Goal: Task Accomplishment & Management: Use online tool/utility

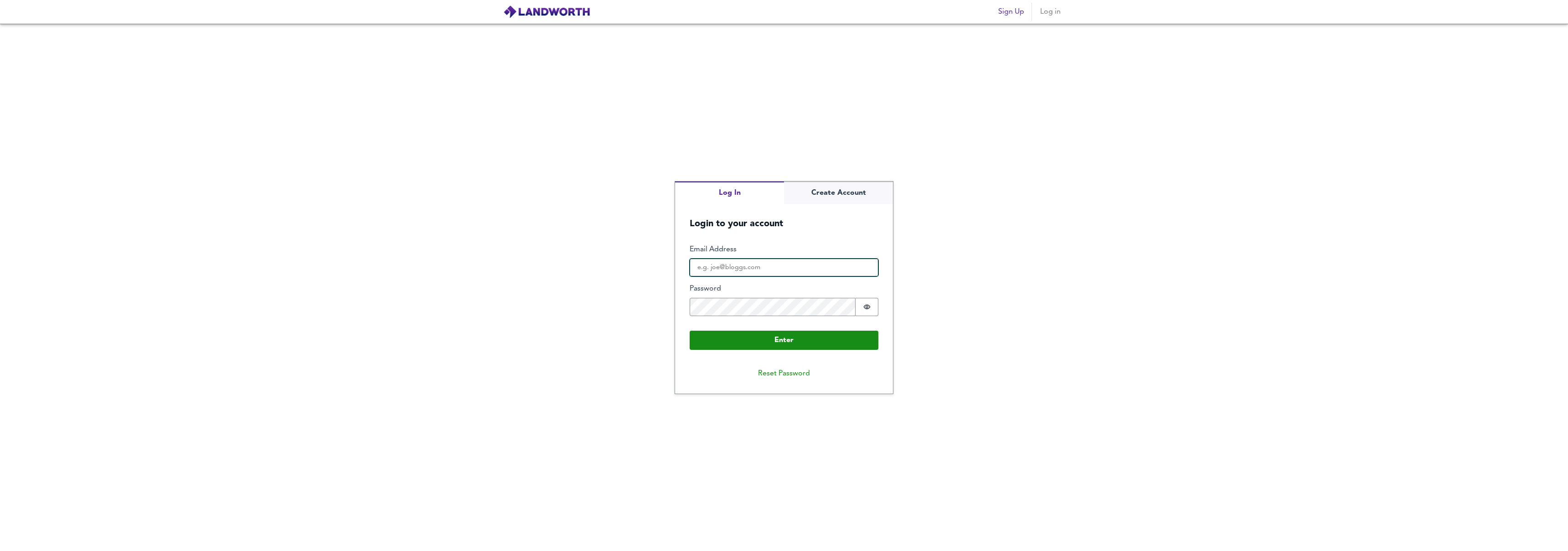
click at [764, 268] on input "Email Address" at bounding box center [784, 267] width 188 height 18
click at [711, 268] on input "Email Address" at bounding box center [784, 267] width 188 height 18
click at [711, 267] on input "Email Address" at bounding box center [784, 267] width 188 height 18
click at [690, 259] on div at bounding box center [690, 259] width 0 height 0
click at [794, 266] on input "Email Address" at bounding box center [784, 267] width 188 height 18
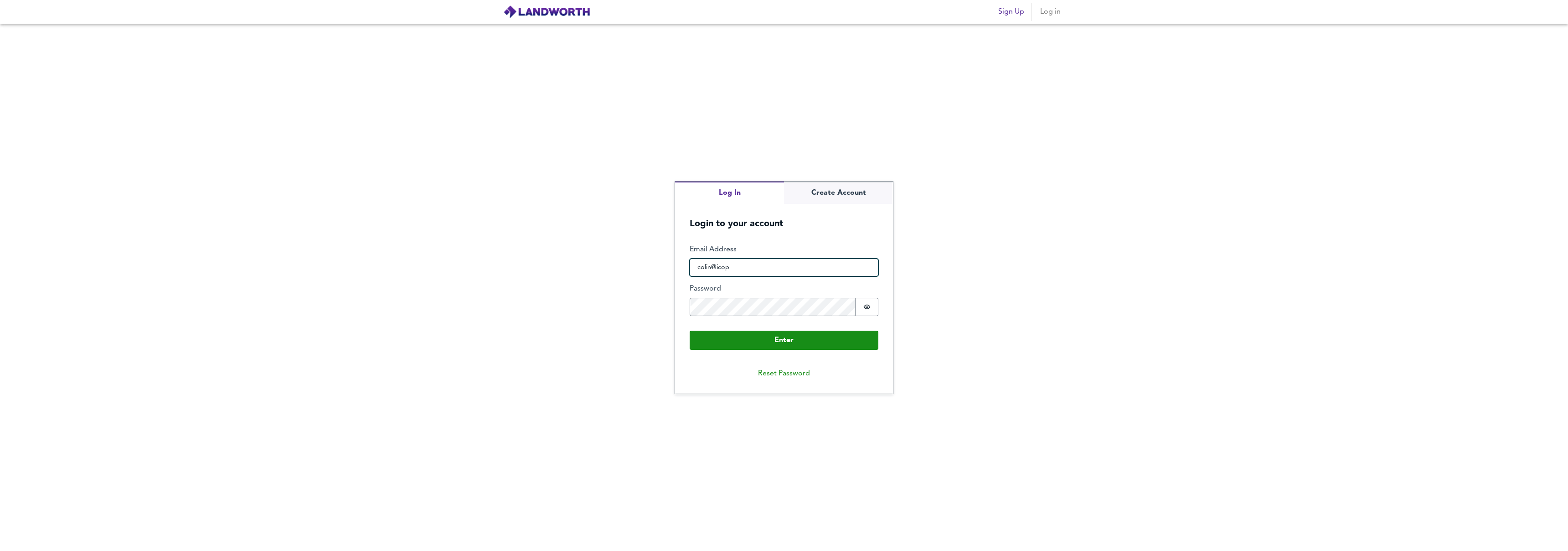
type input "[EMAIL_ADDRESS][DOMAIN_NAME]"
drag, startPoint x: 787, startPoint y: 375, endPoint x: 785, endPoint y: 367, distance: 8.2
click at [787, 374] on button "Reset Password" at bounding box center [783, 373] width 67 height 18
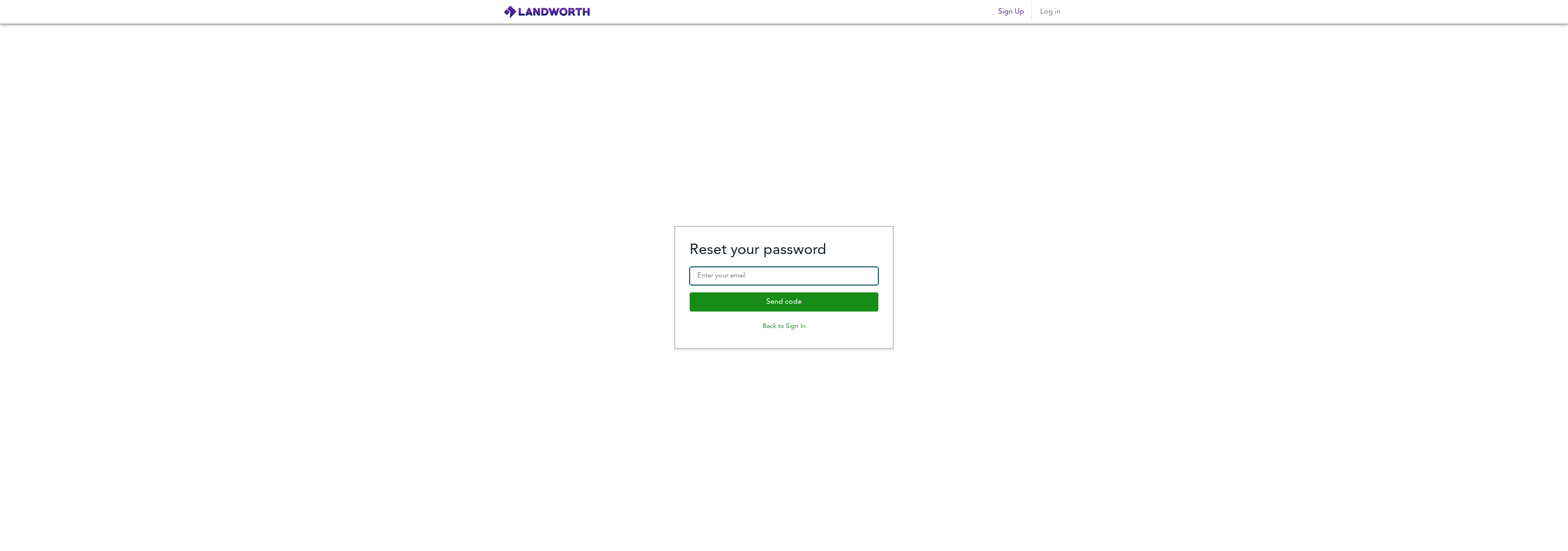
click at [775, 279] on input "Enter your email" at bounding box center [784, 275] width 188 height 18
type input "[EMAIL_ADDRESS][DOMAIN_NAME]"
click at [690, 292] on button "Send code" at bounding box center [784, 302] width 188 height 19
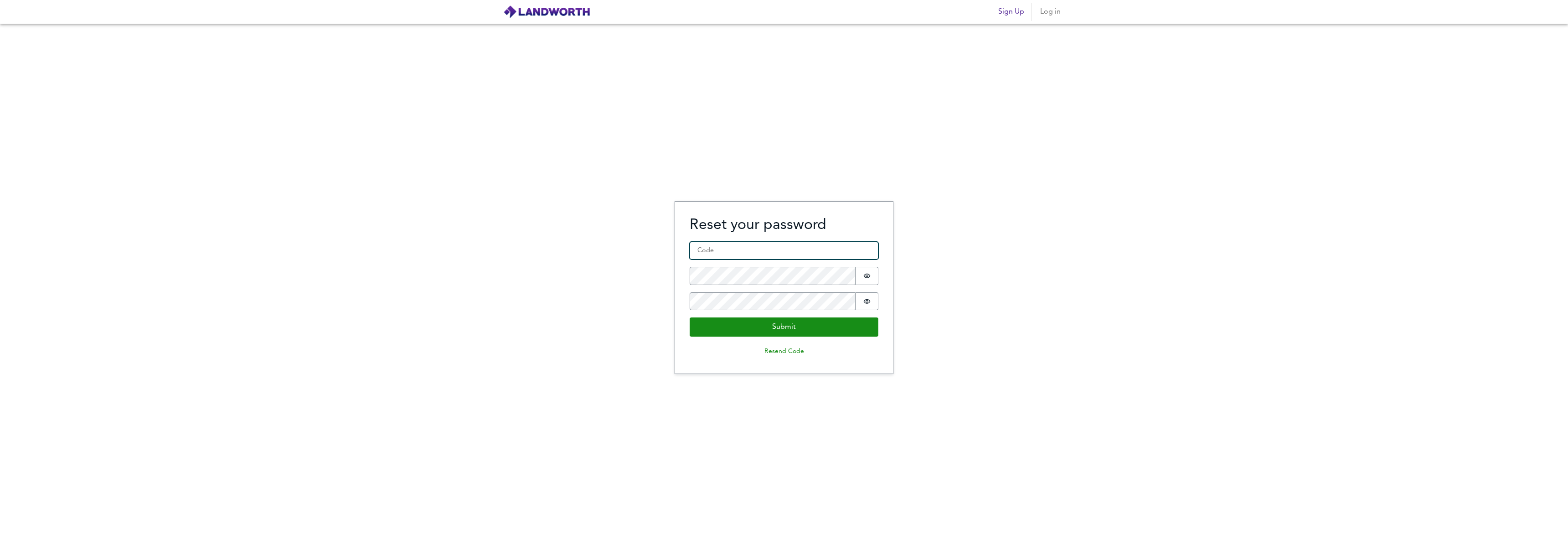
click at [760, 255] on input "Code *" at bounding box center [784, 250] width 188 height 18
type input "414363"
click at [787, 330] on button "Submit" at bounding box center [784, 327] width 188 height 19
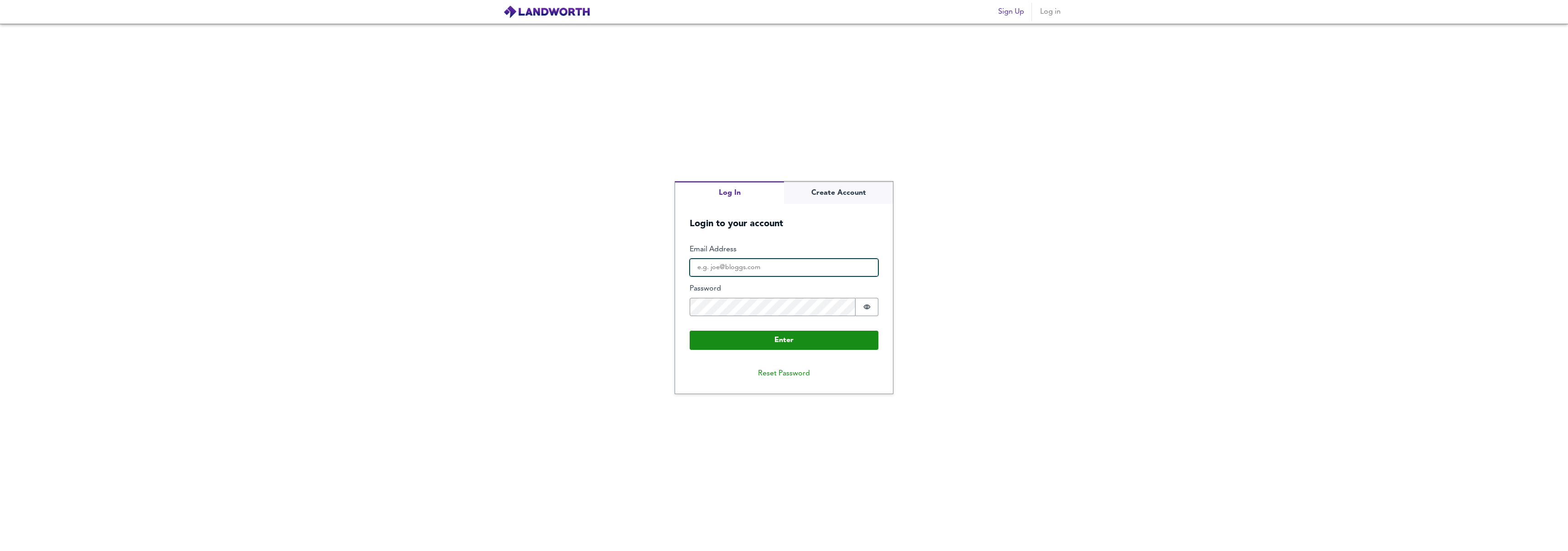
type input "[EMAIL_ADDRESS][DOMAIN_NAME]"
click at [806, 341] on button "Enter" at bounding box center [784, 340] width 188 height 19
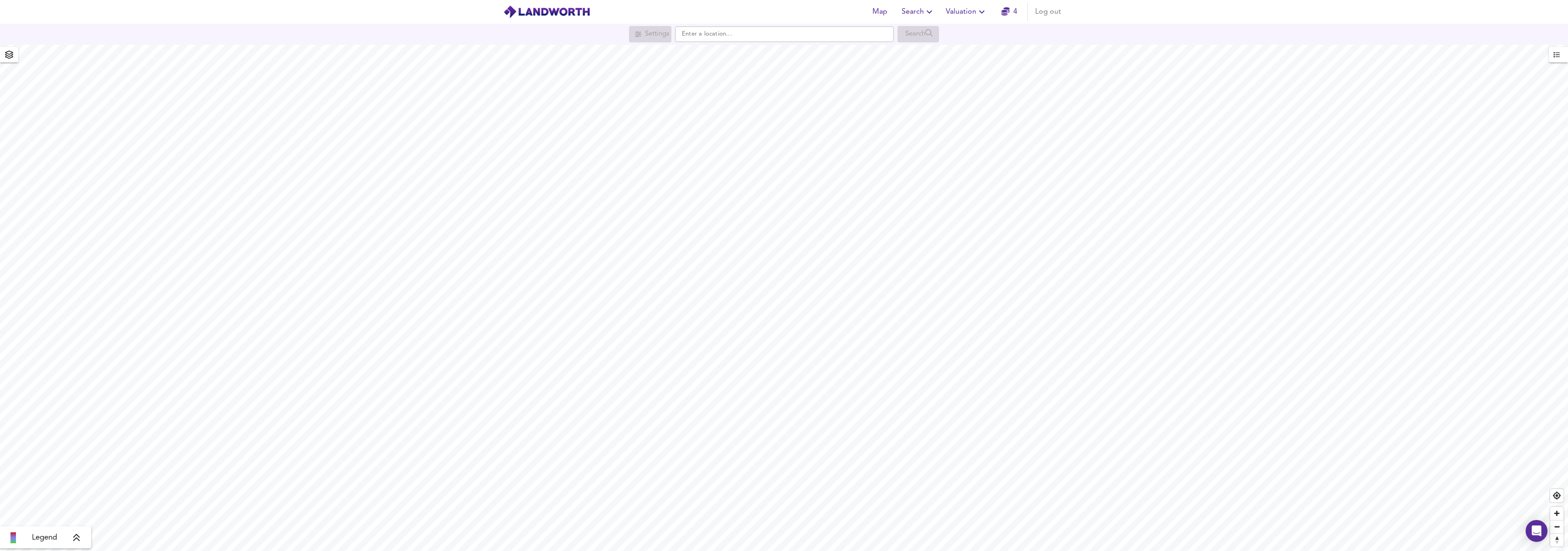
click at [957, 14] on span "Valuation" at bounding box center [966, 11] width 41 height 13
click at [954, 30] on li "New Valuation Report" at bounding box center [966, 32] width 109 height 16
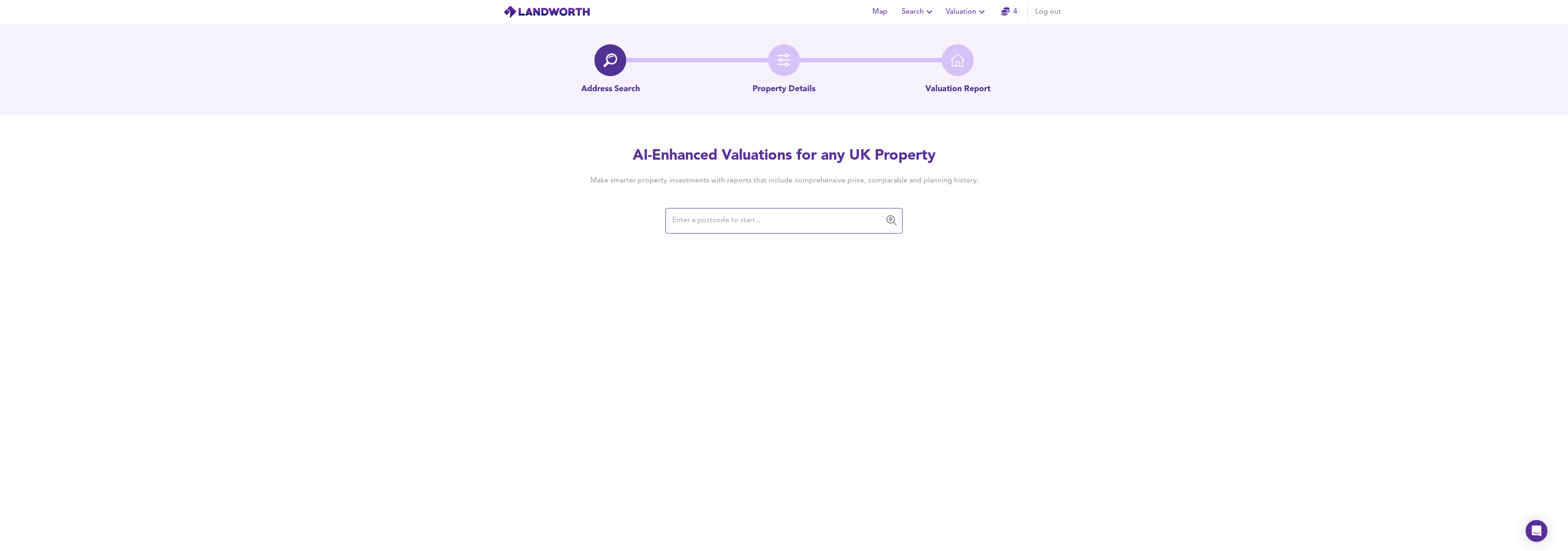
click at [966, 9] on span "Valuation" at bounding box center [966, 11] width 41 height 13
click at [968, 43] on li "Valuation Report History" at bounding box center [966, 48] width 109 height 16
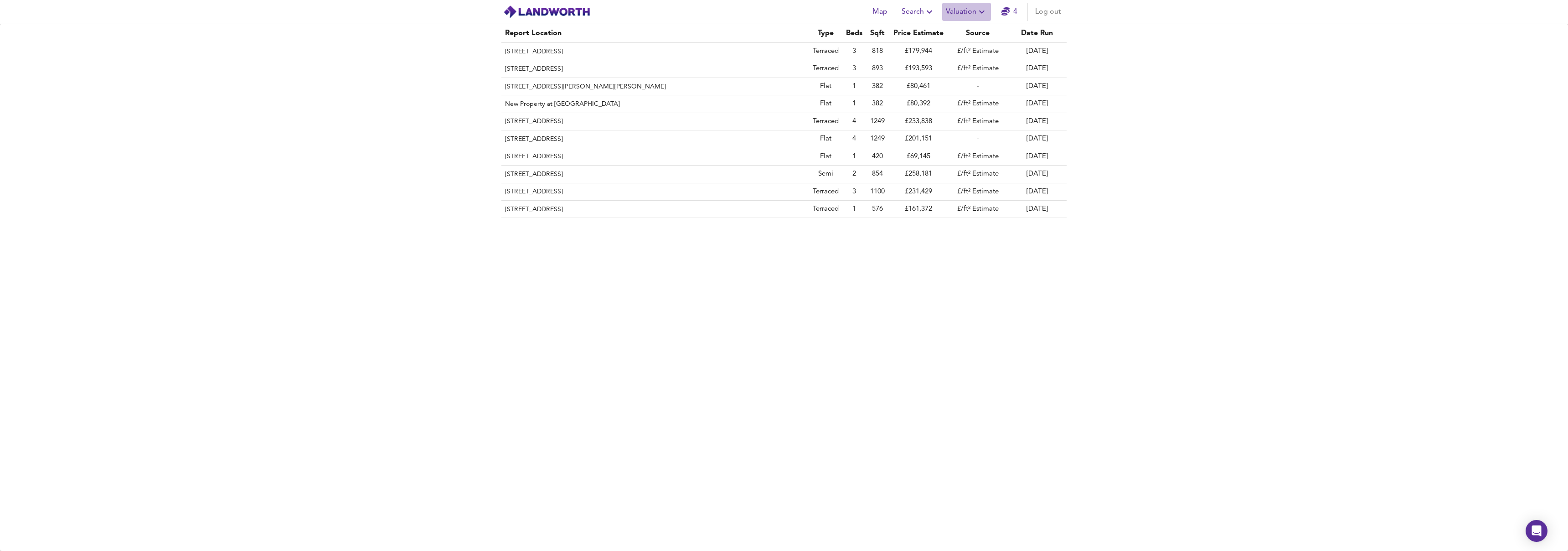
click at [965, 10] on span "Valuation" at bounding box center [966, 11] width 41 height 13
click at [959, 33] on li "New Valuation Report" at bounding box center [966, 32] width 109 height 16
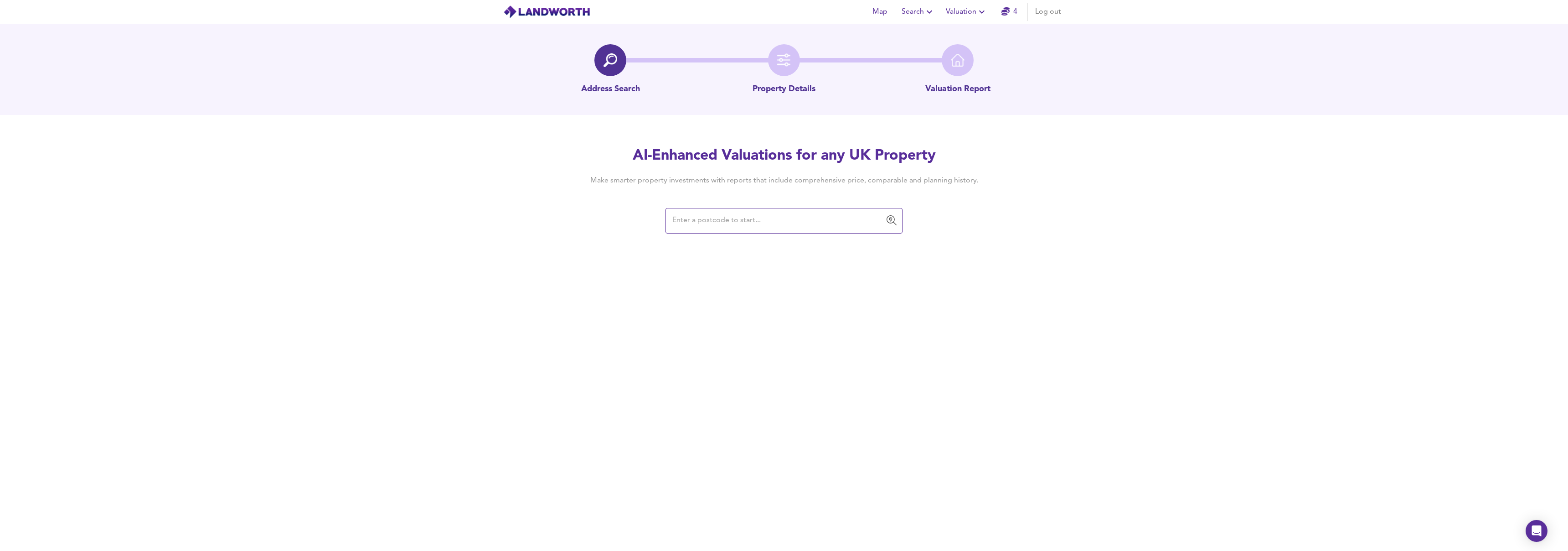
click at [742, 226] on input "text" at bounding box center [777, 221] width 215 height 17
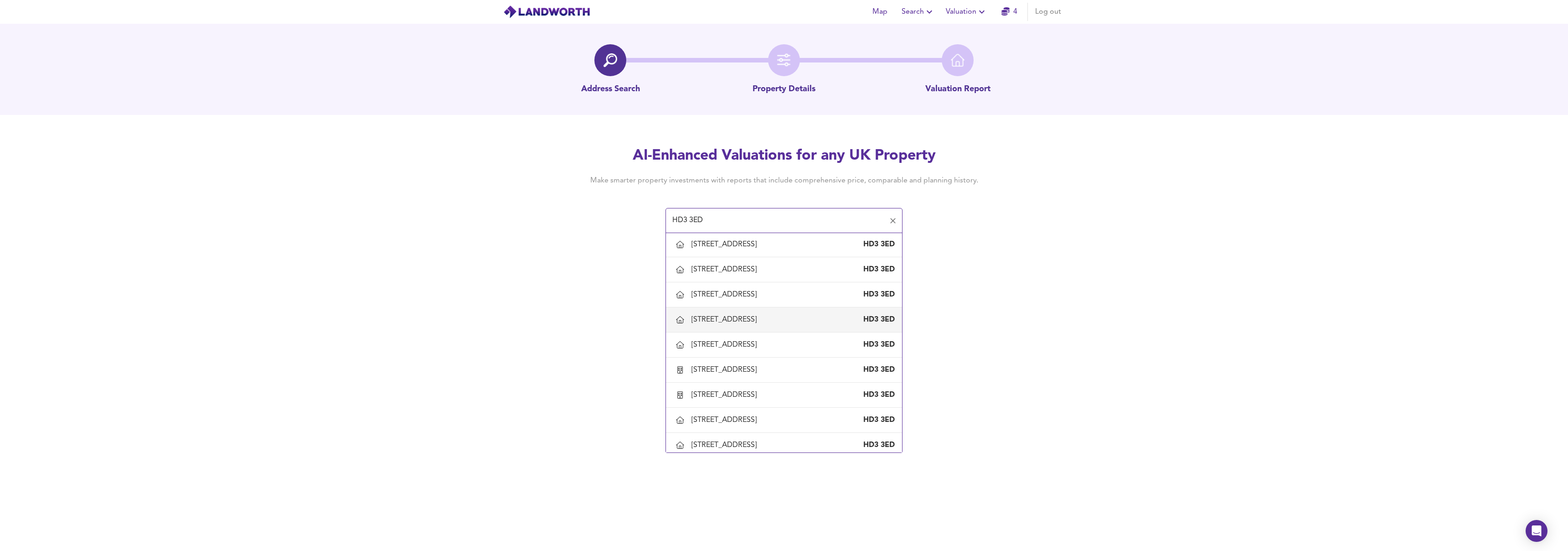
scroll to position [710, 0]
click at [761, 285] on div "[STREET_ADDRESS]" at bounding box center [726, 288] width 69 height 10
type input "[STREET_ADDRESS]"
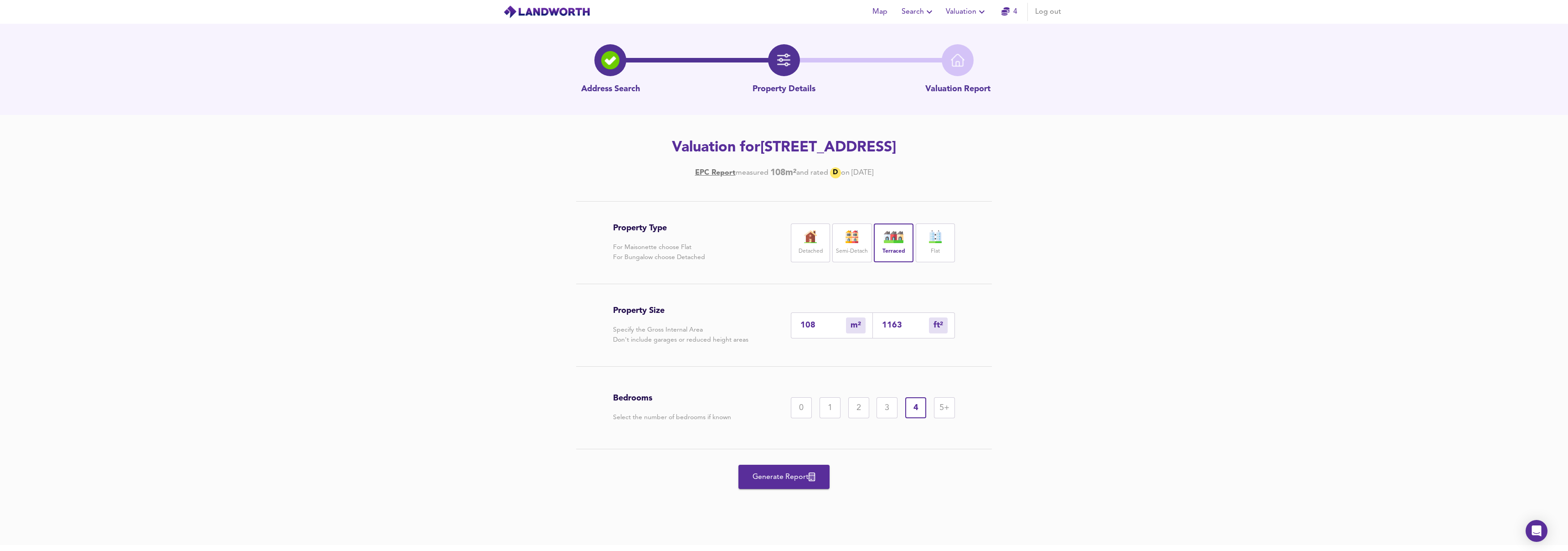
click at [847, 245] on div "Semi-Detach" at bounding box center [851, 242] width 39 height 39
drag, startPoint x: 905, startPoint y: 326, endPoint x: 829, endPoint y: 321, distance: 76.2
click at [845, 324] on div "108 m² sqm 1163 ft² sqft" at bounding box center [873, 325] width 164 height 26
type input "0"
type input "1"
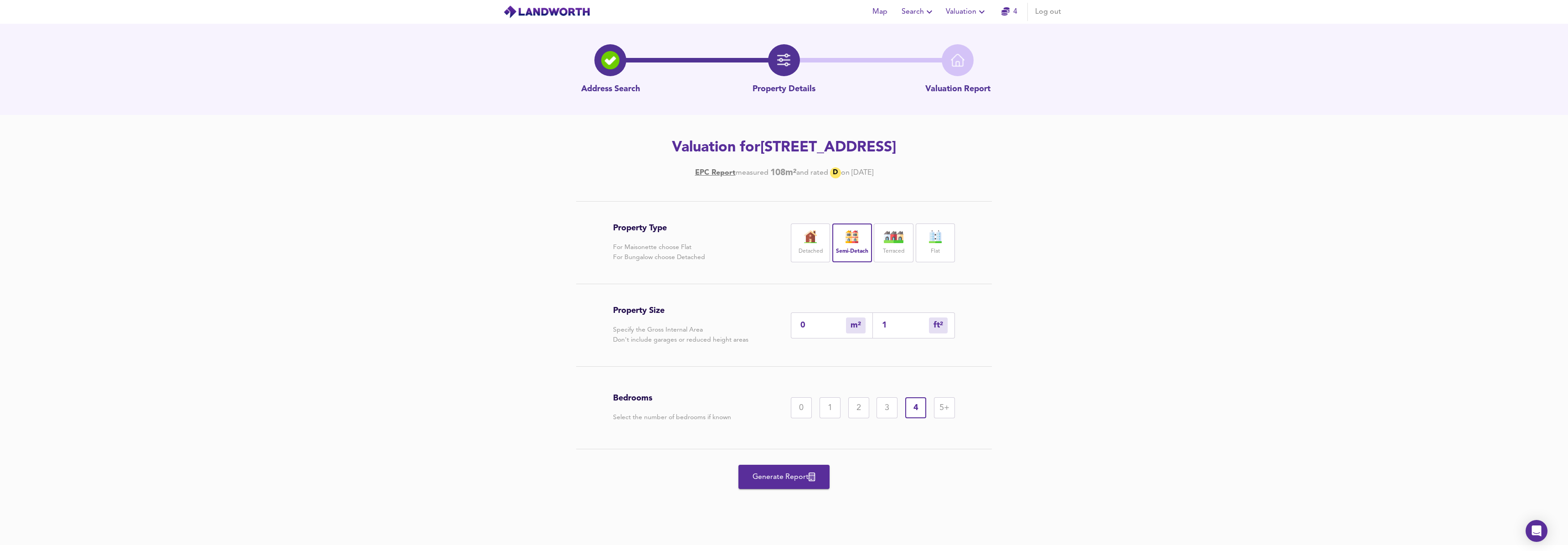
type input "1"
type input "14"
type input "13"
type input "140"
type input "130"
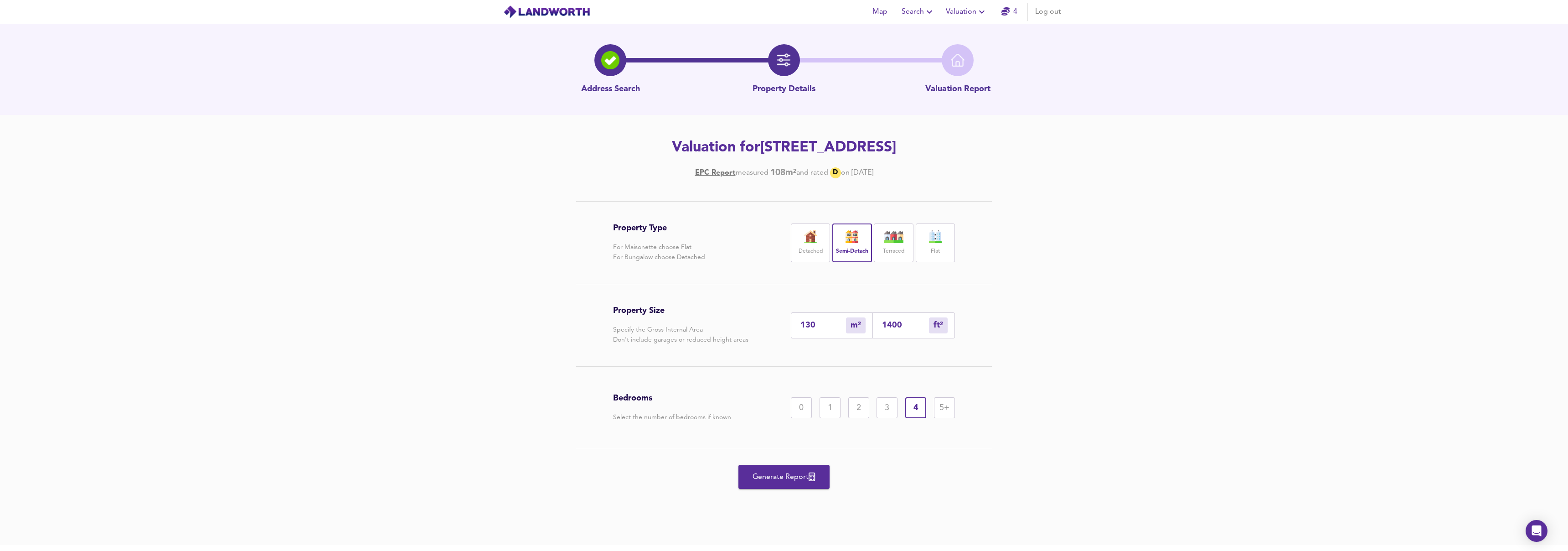
type input "1400"
drag, startPoint x: 948, startPoint y: 410, endPoint x: 953, endPoint y: 410, distance: 5.0
click at [948, 408] on div "5+" at bounding box center [944, 407] width 21 height 21
click at [800, 477] on span "Generate Report" at bounding box center [784, 477] width 73 height 13
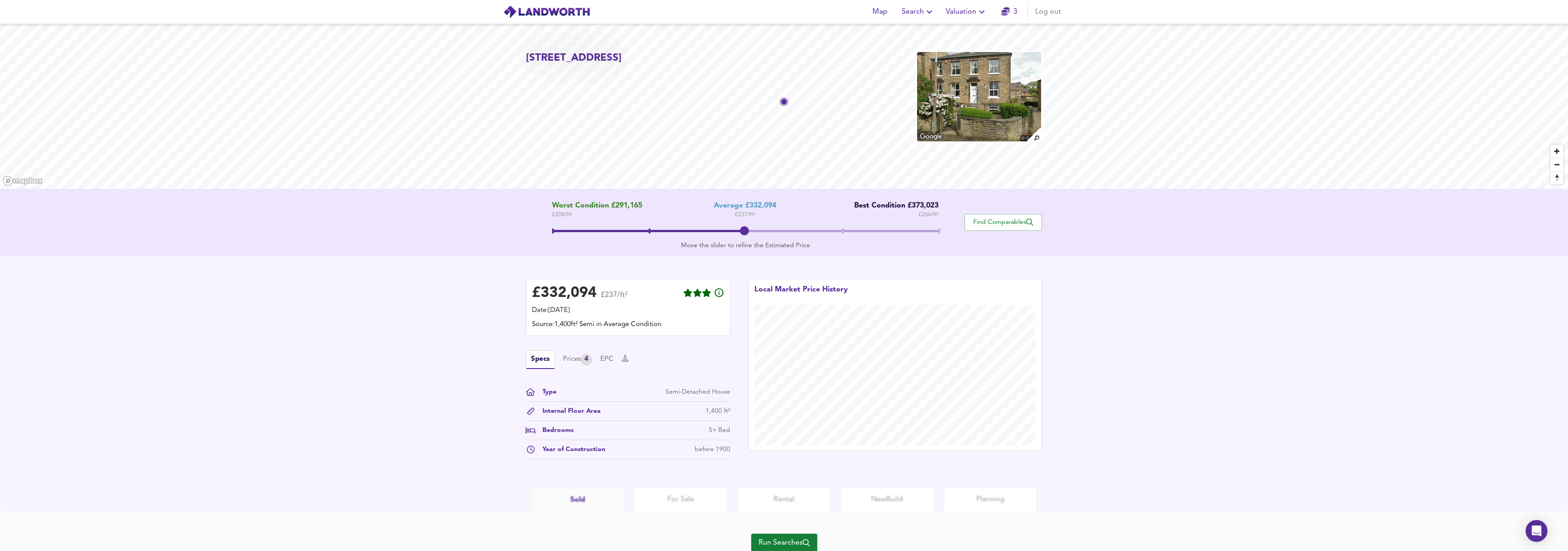
scroll to position [34, 0]
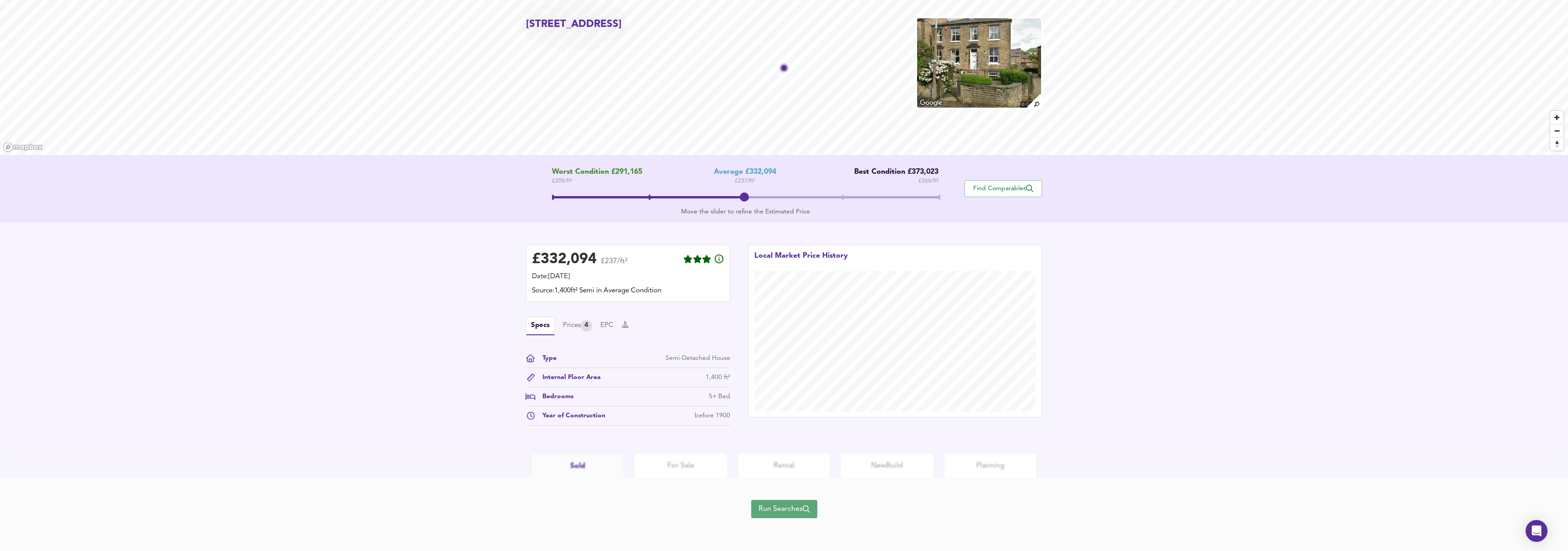
click at [796, 515] on span "Run Searches" at bounding box center [784, 509] width 52 height 13
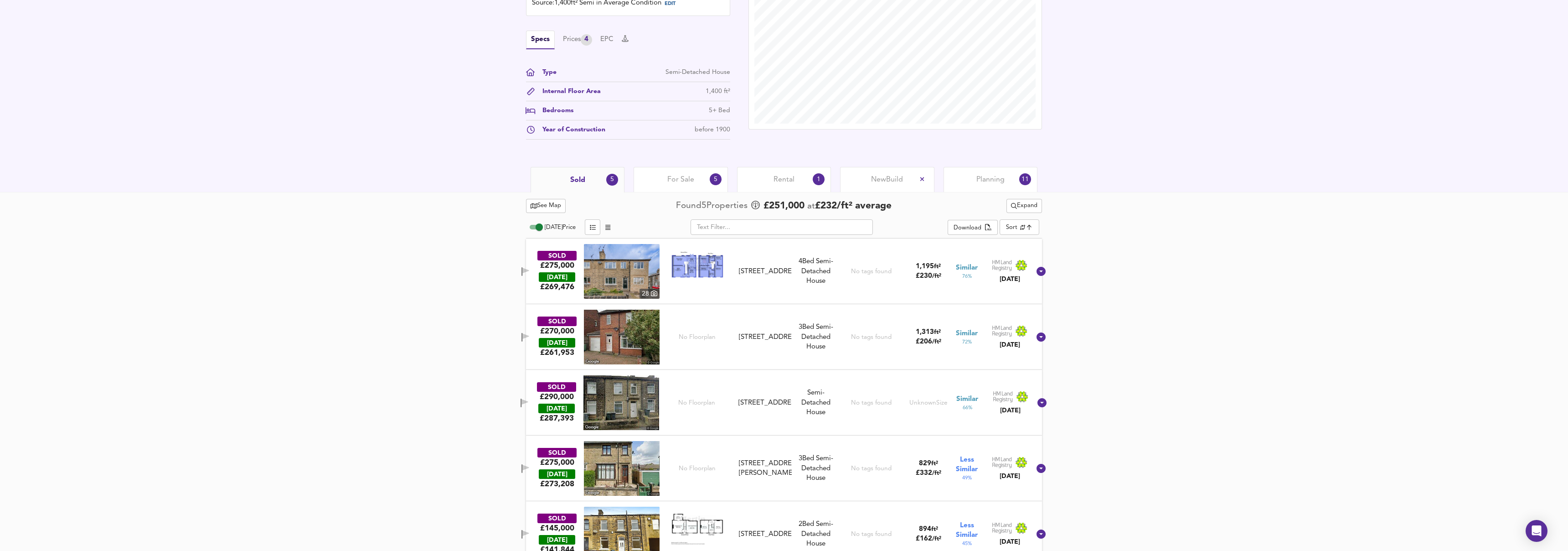
scroll to position [284, 0]
click at [780, 180] on span "Rental" at bounding box center [784, 179] width 21 height 10
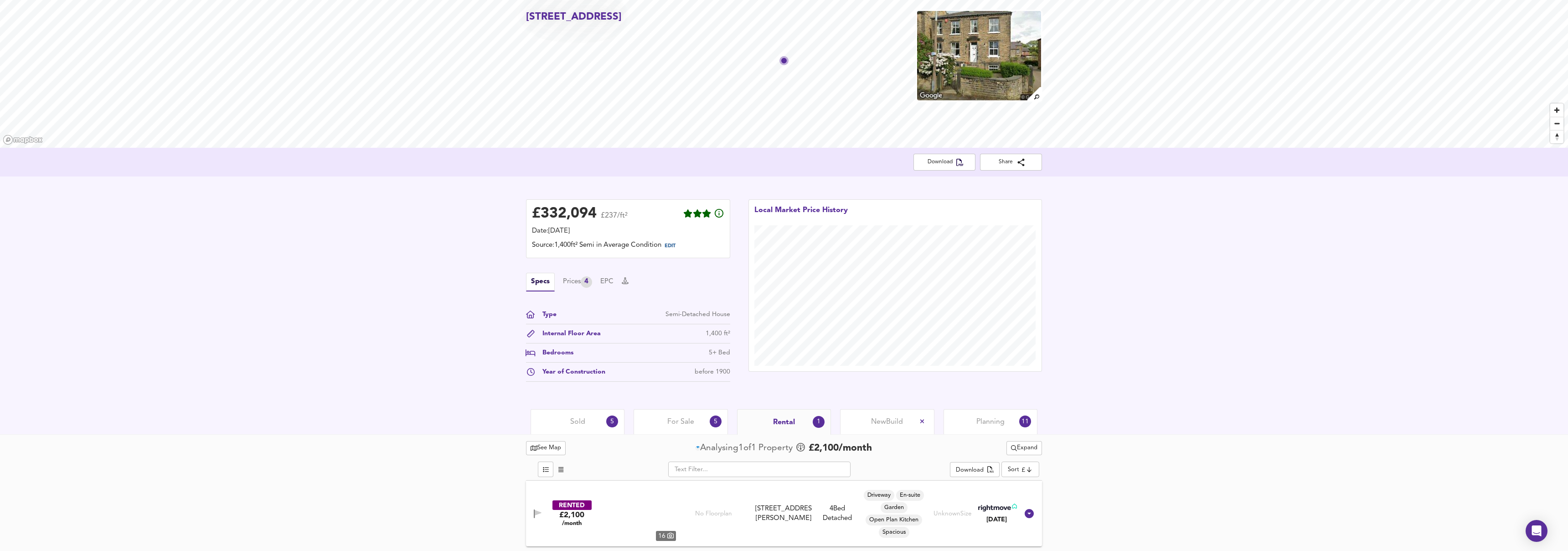
scroll to position [41, 0]
click at [692, 429] on div "For Sale 5" at bounding box center [680, 421] width 94 height 25
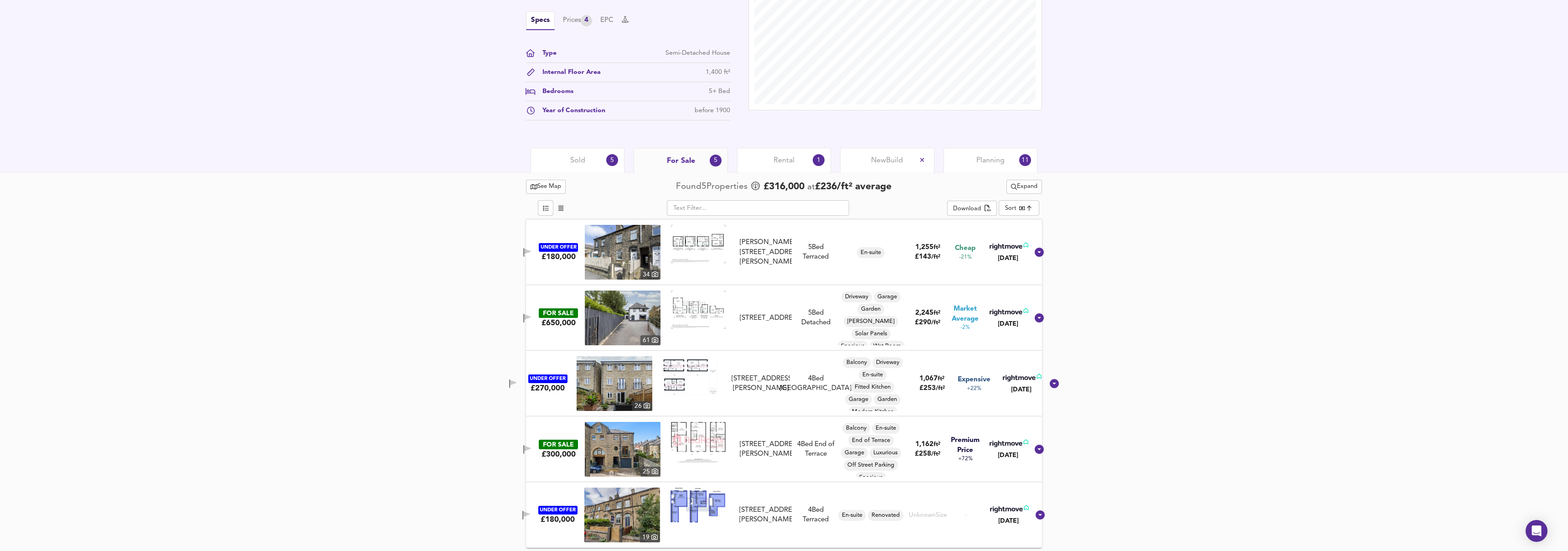
scroll to position [302, 0]
click at [595, 161] on div "Sold 5" at bounding box center [577, 160] width 94 height 25
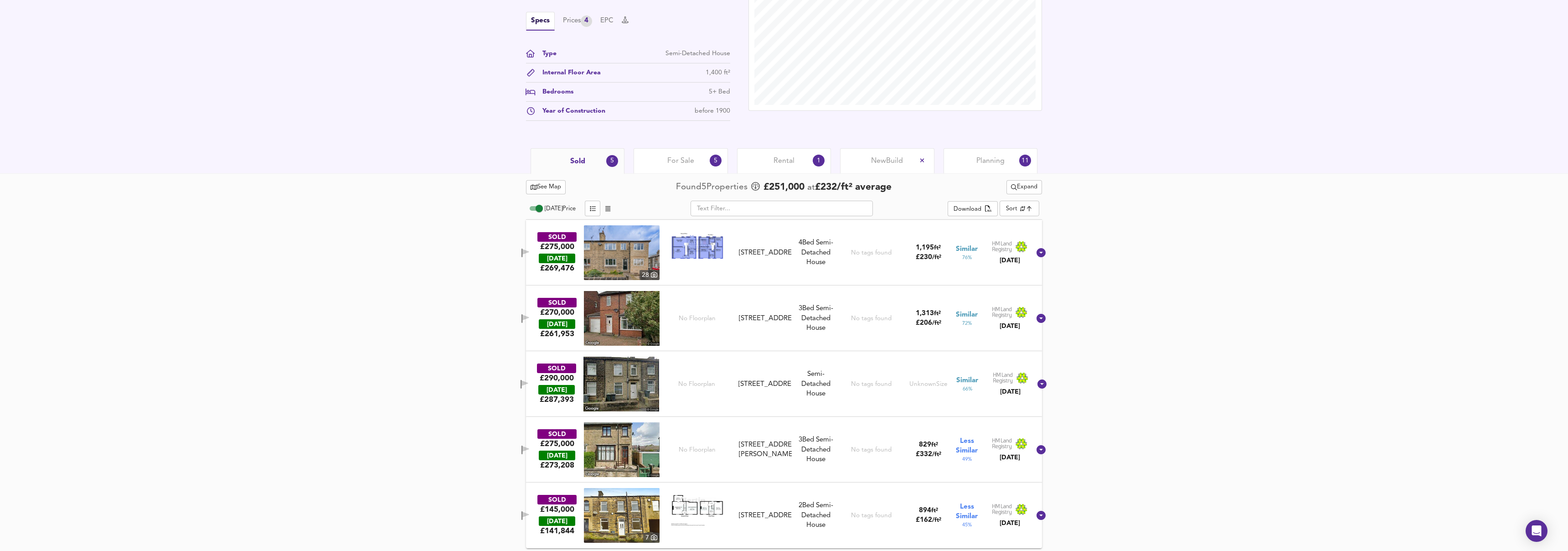
click at [667, 158] on span "For Sale" at bounding box center [680, 161] width 27 height 10
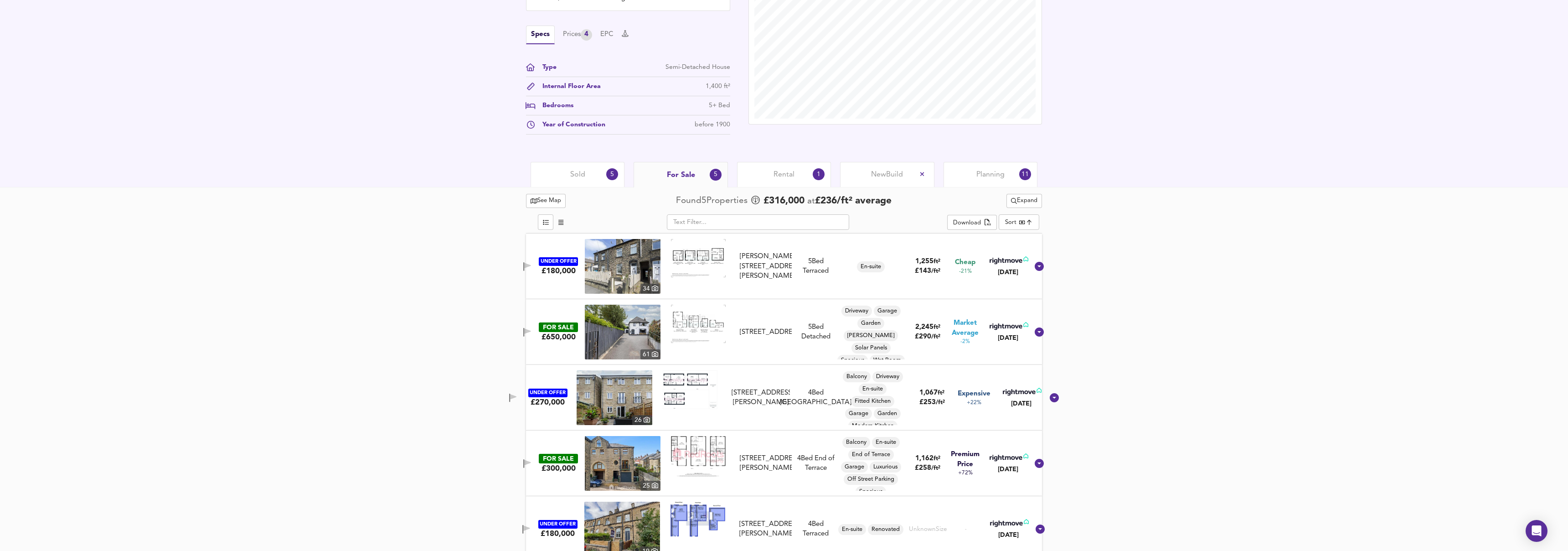
scroll to position [304, 0]
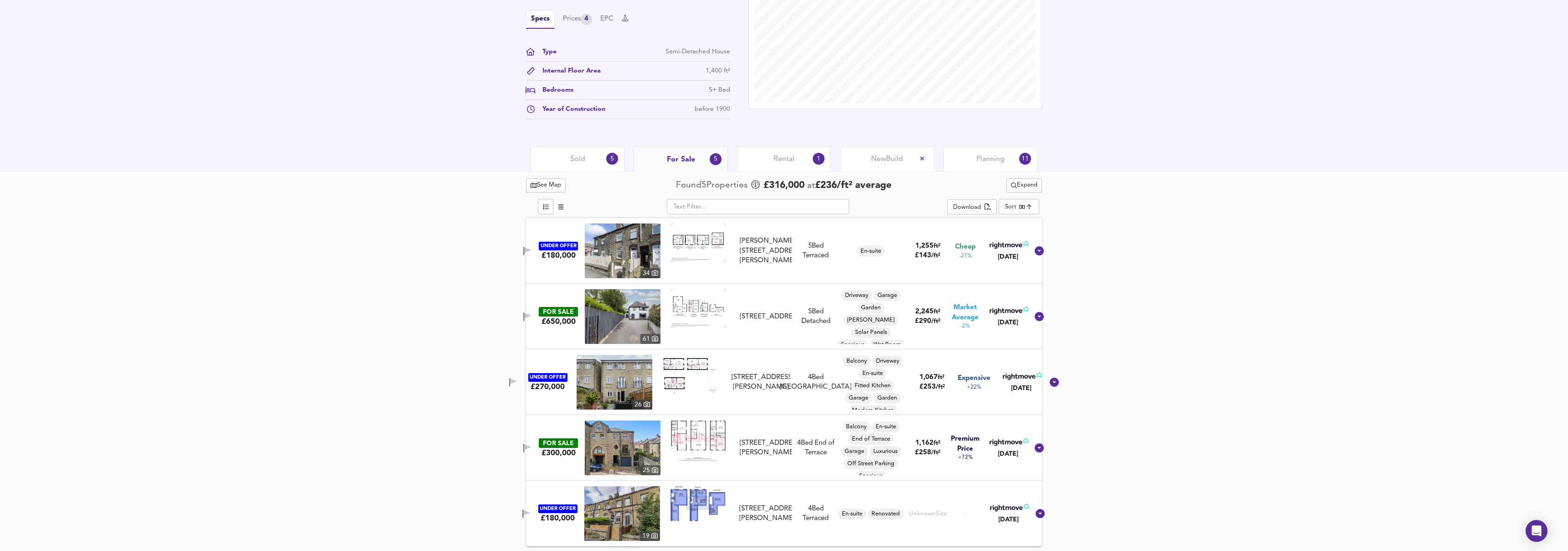
click at [554, 152] on div "Sold 5" at bounding box center [577, 158] width 94 height 25
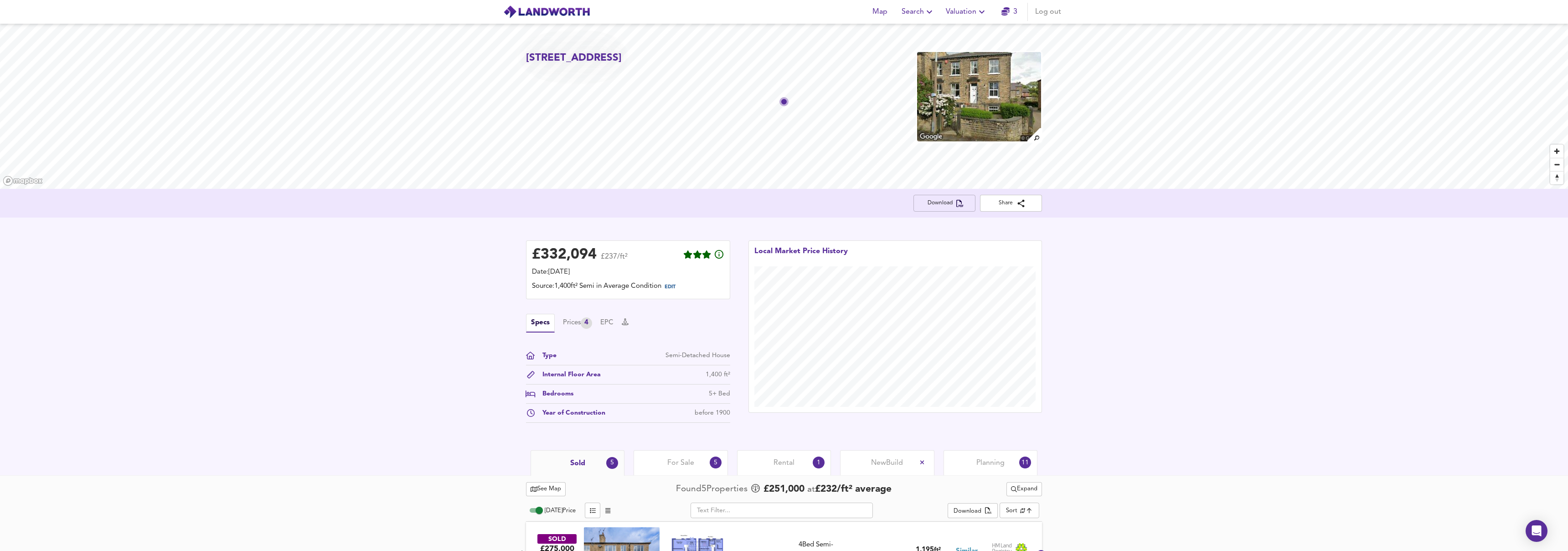
click at [943, 205] on span "Download" at bounding box center [944, 202] width 48 height 10
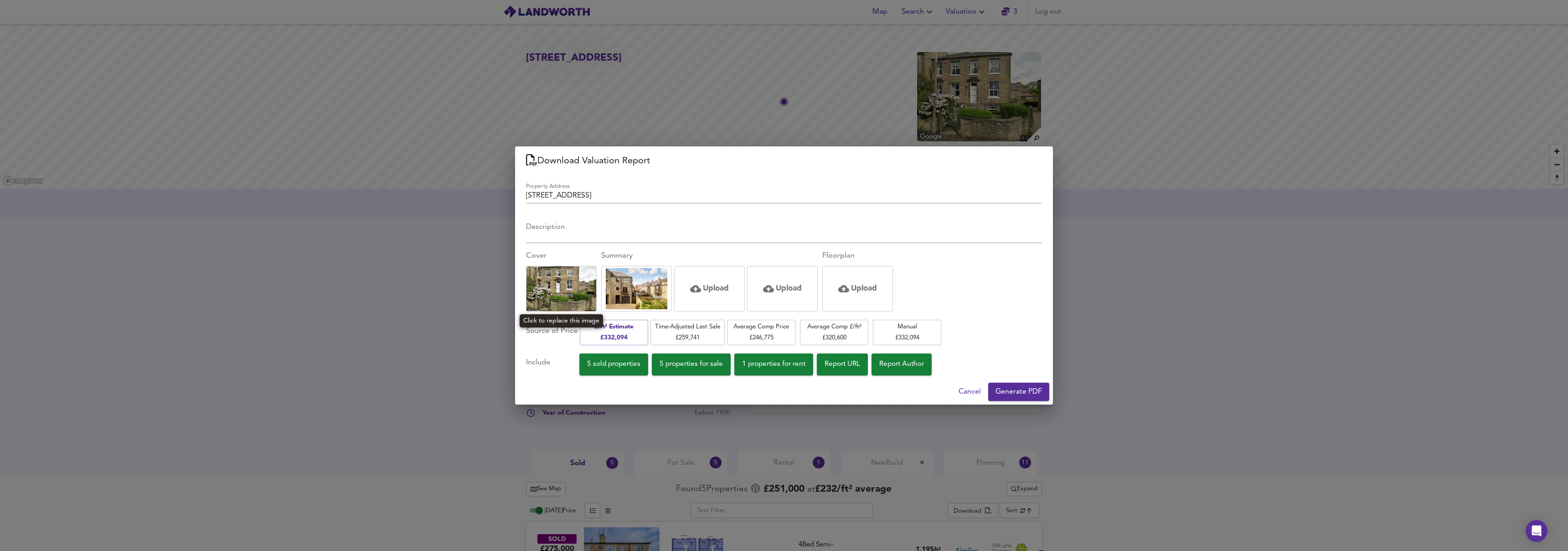
drag, startPoint x: 573, startPoint y: 285, endPoint x: 562, endPoint y: 284, distance: 11.0
click at [564, 299] on img at bounding box center [561, 289] width 70 height 50
click at [1030, 398] on button "Generate PDF" at bounding box center [1018, 391] width 61 height 18
